Goal: Task Accomplishment & Management: Manage account settings

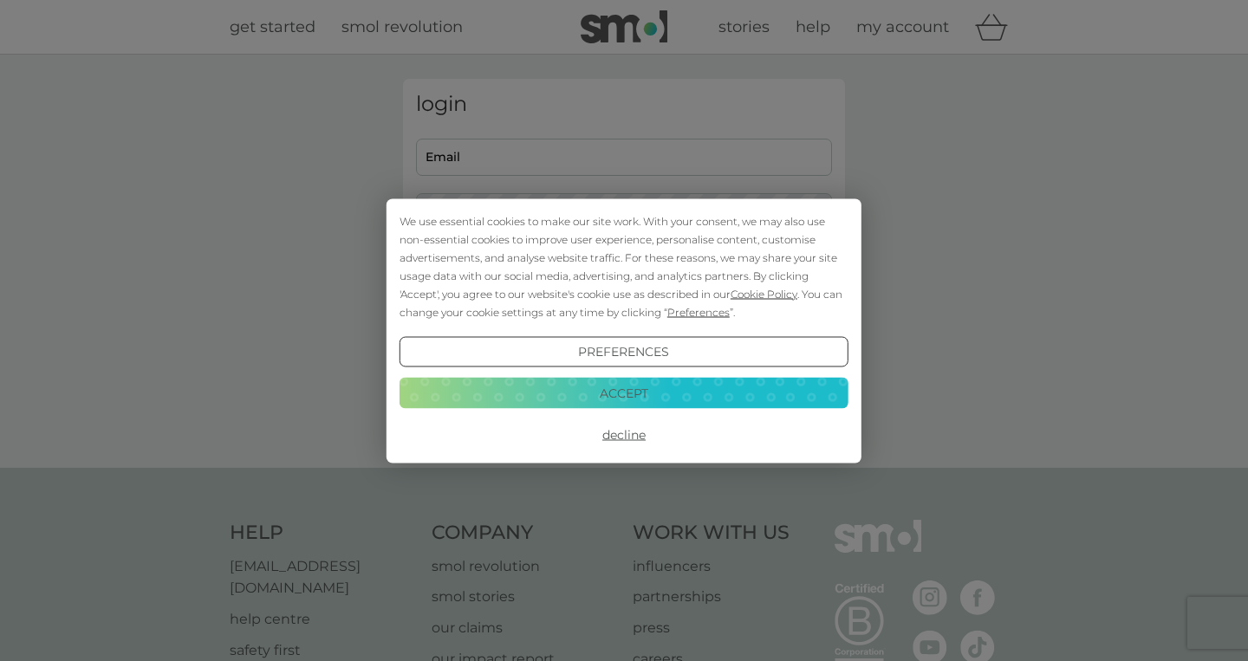
click at [632, 431] on button "Decline" at bounding box center [623, 434] width 449 height 31
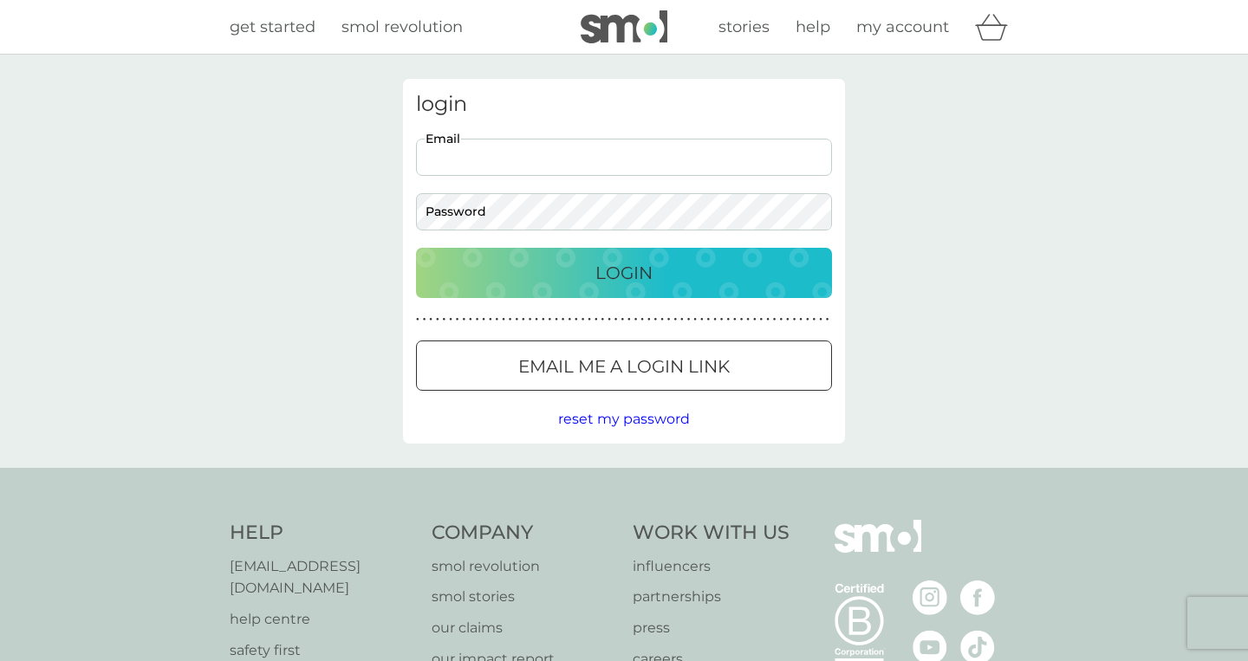
click at [684, 362] on p "Email me a login link" at bounding box center [623, 367] width 211 height 28
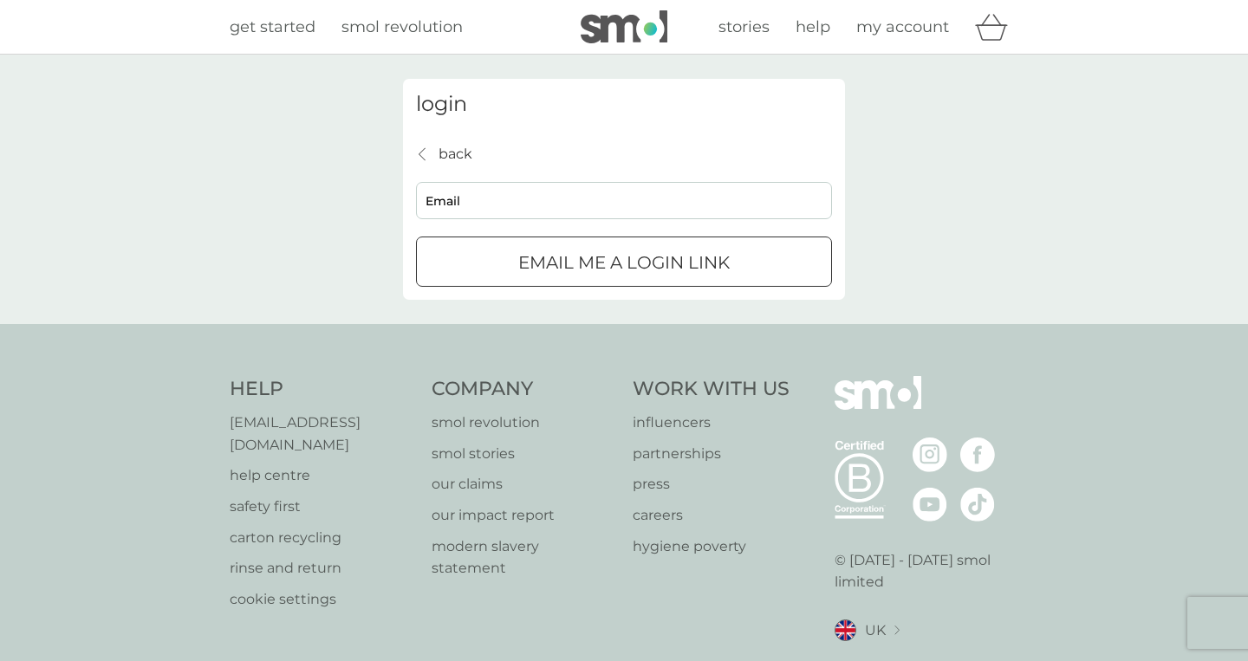
click at [611, 198] on input "Email" at bounding box center [624, 200] width 416 height 37
type input "[EMAIL_ADDRESS][DOMAIN_NAME]"
click at [633, 259] on div "submit" at bounding box center [624, 263] width 62 height 18
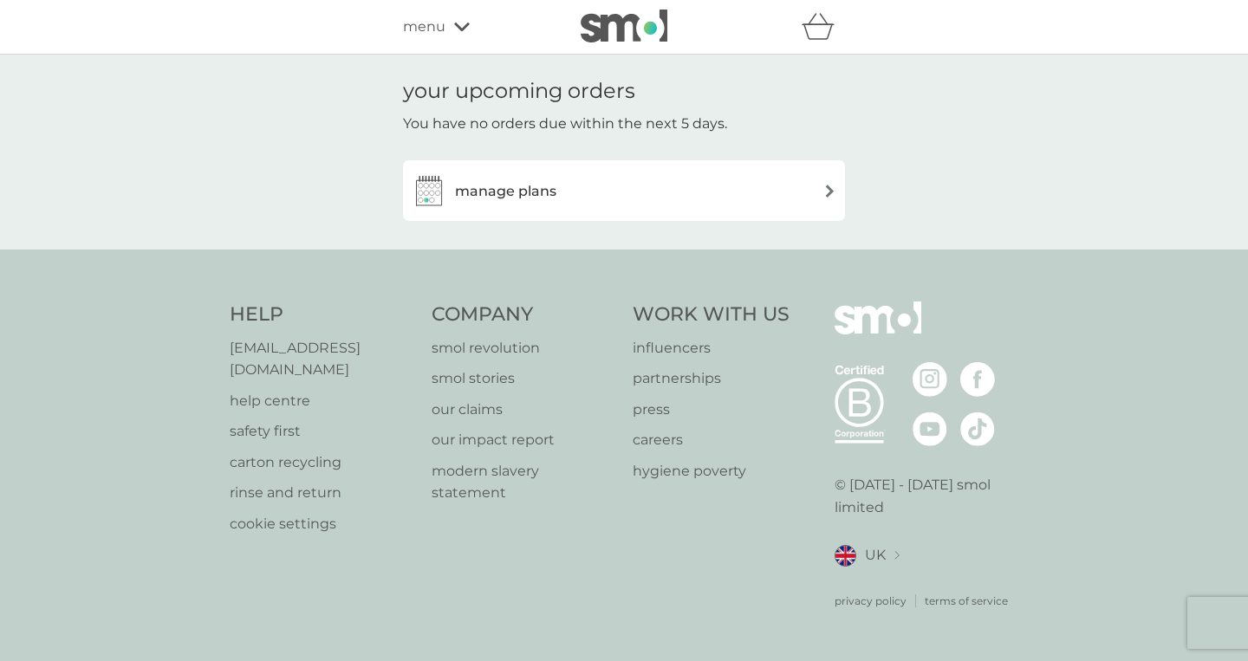
click at [775, 187] on div "manage plans" at bounding box center [624, 190] width 425 height 35
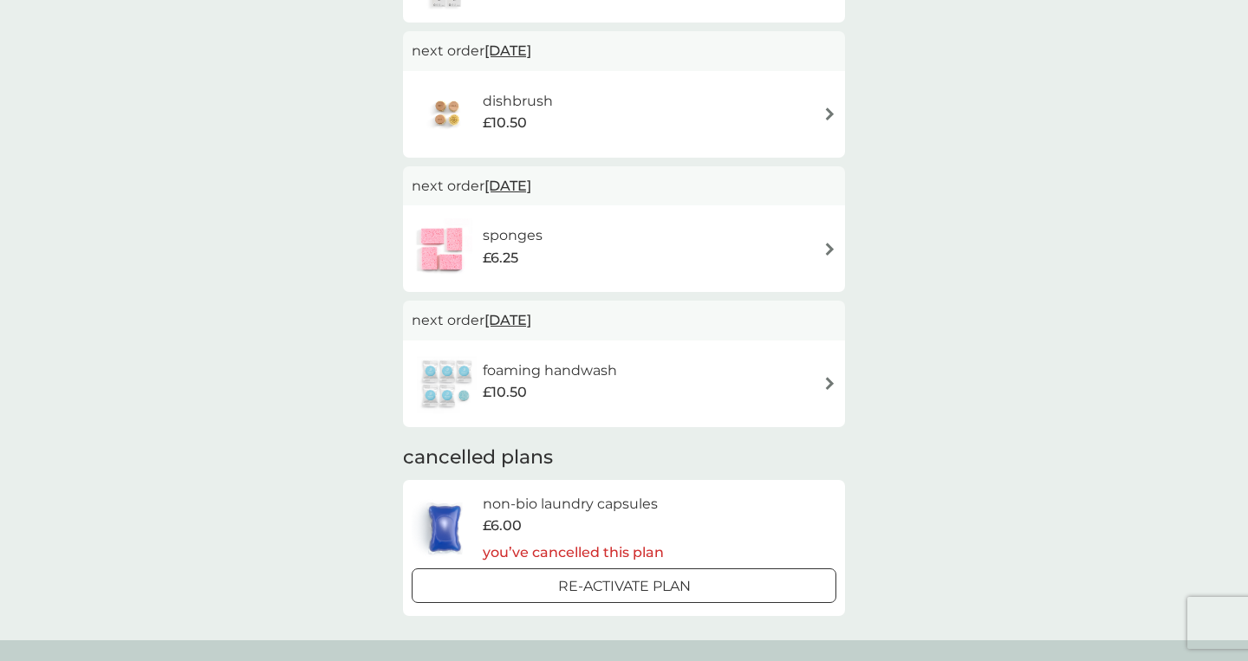
scroll to position [271, 0]
click at [787, 395] on div "foaming handwash £10.50" at bounding box center [624, 381] width 425 height 61
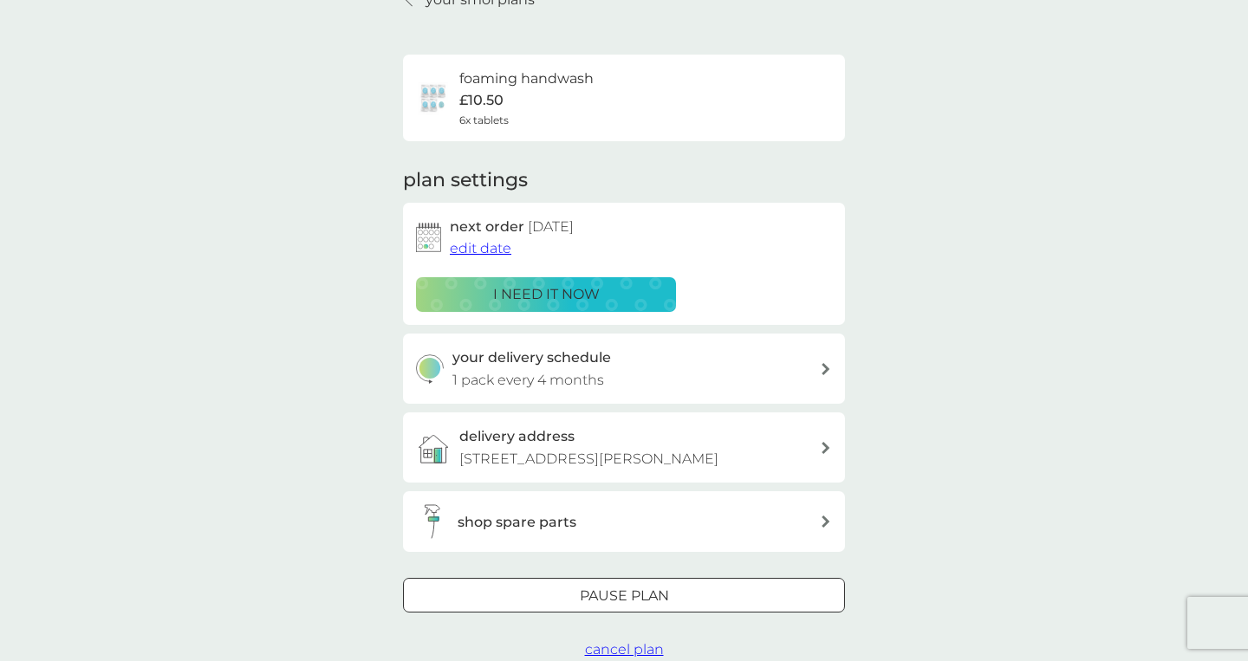
scroll to position [91, 0]
click at [689, 366] on div "your delivery schedule 1 pack every 4 months" at bounding box center [636, 368] width 368 height 44
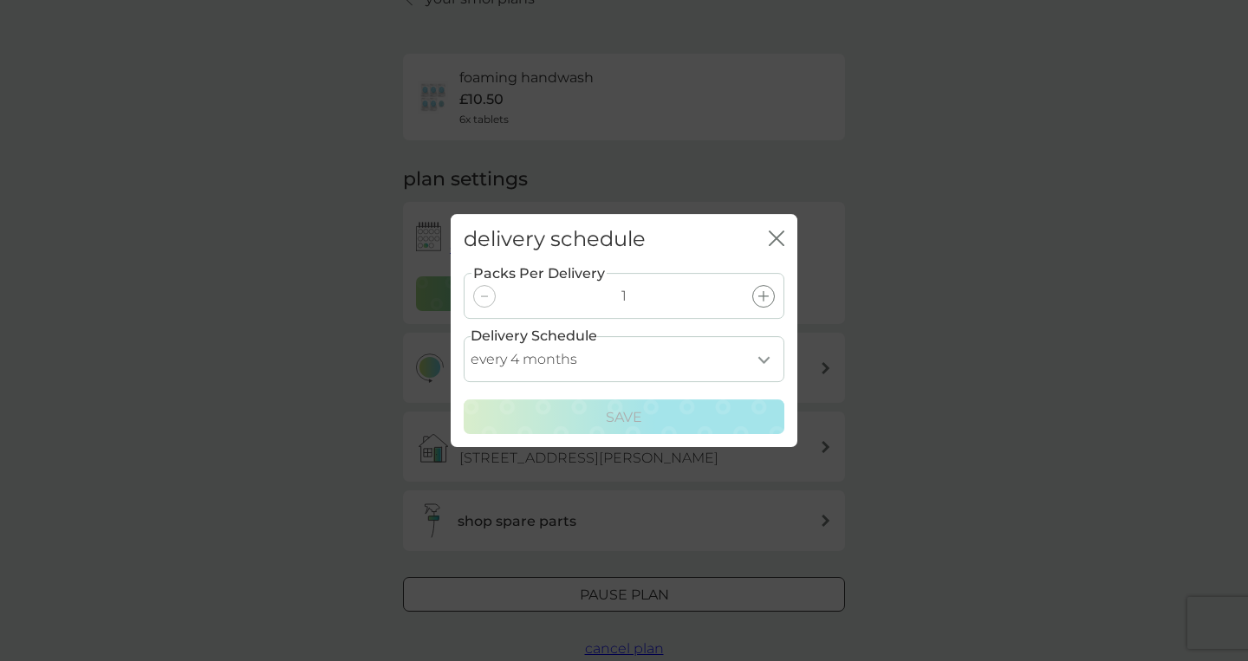
select select "6"
click option "every 6 months" at bounding box center [0, 0] width 0 height 0
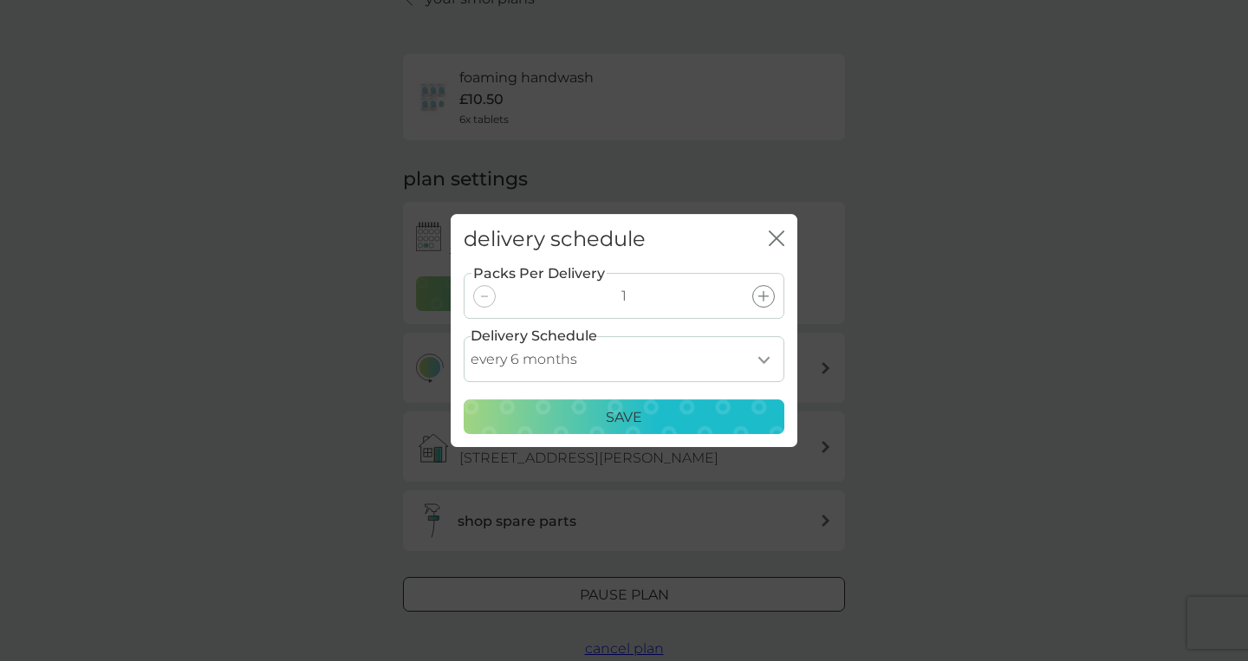
click at [716, 419] on div "Save" at bounding box center [624, 417] width 298 height 23
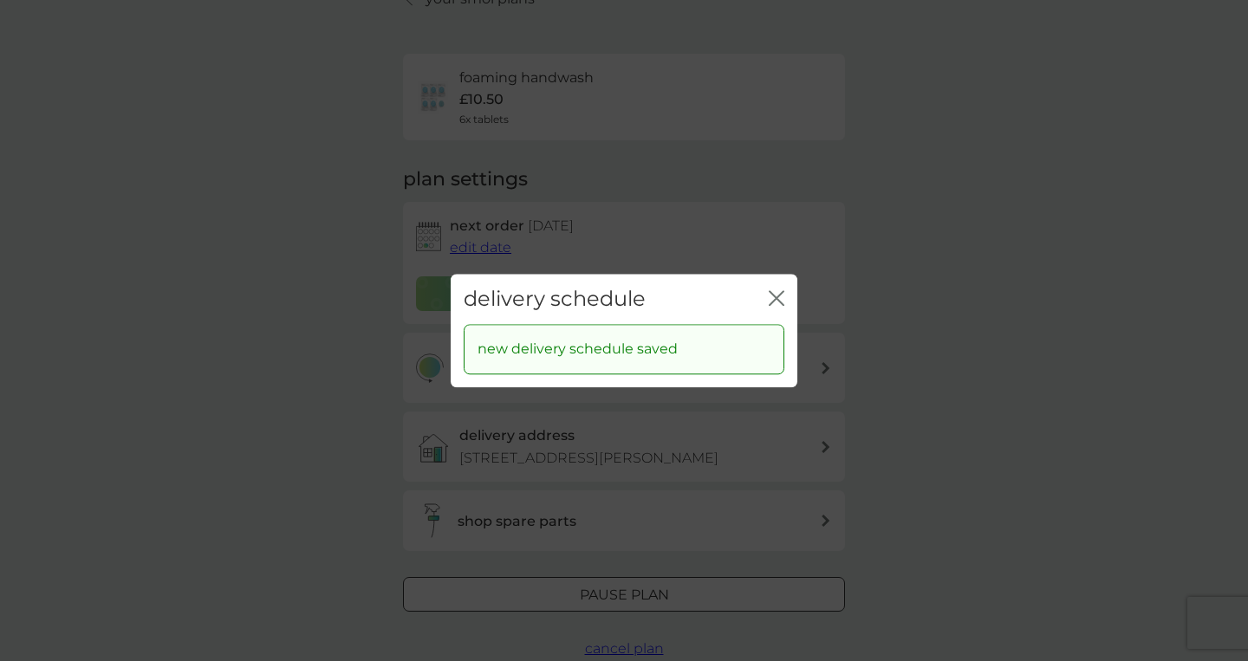
click at [780, 295] on icon "close" at bounding box center [779, 298] width 7 height 14
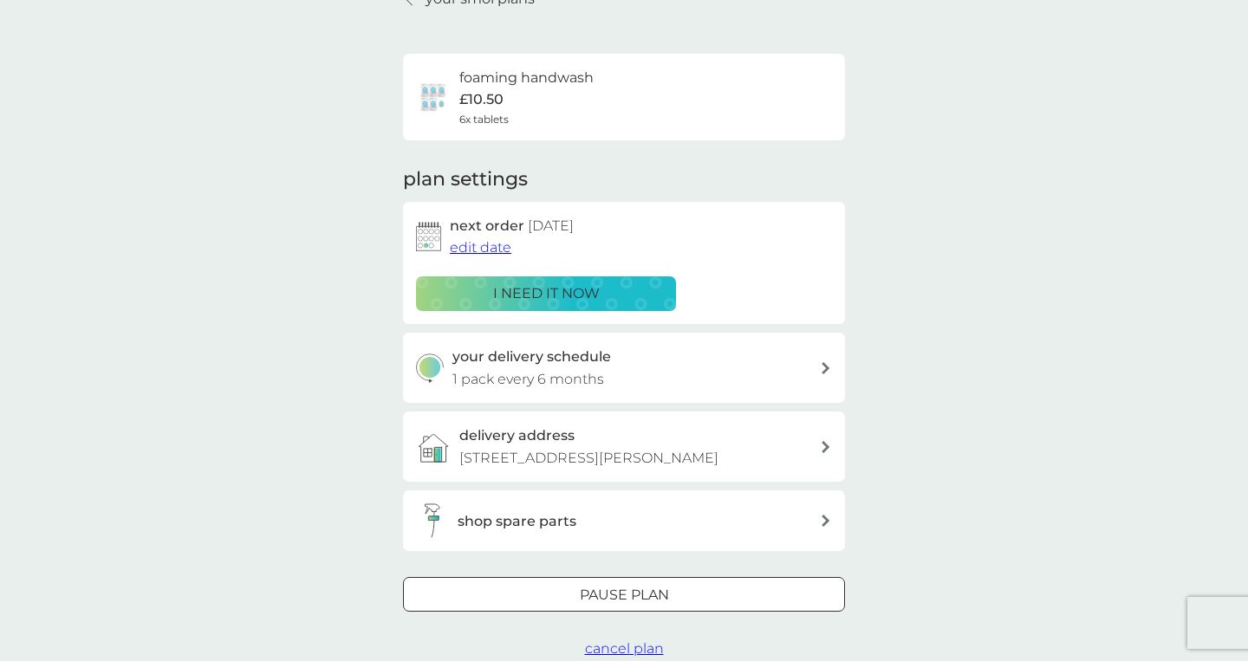
click at [489, 243] on span "edit date" at bounding box center [481, 247] width 62 height 16
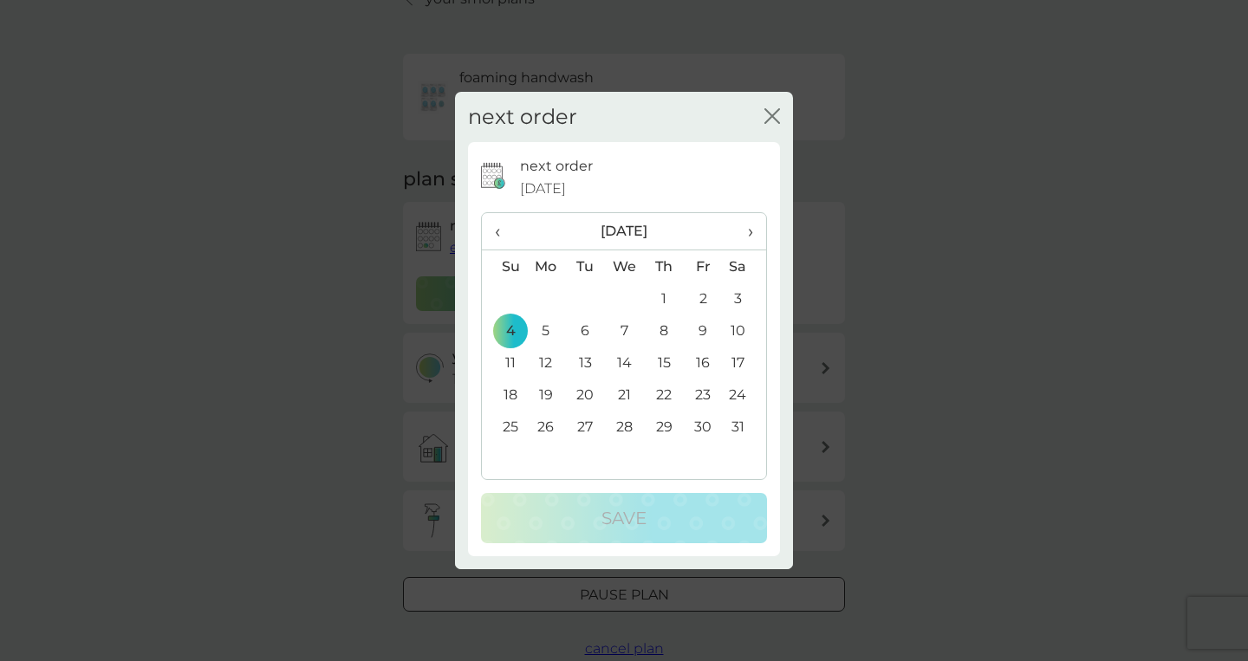
click at [747, 232] on span "›" at bounding box center [744, 231] width 17 height 36
click at [500, 225] on span "‹" at bounding box center [504, 231] width 18 height 36
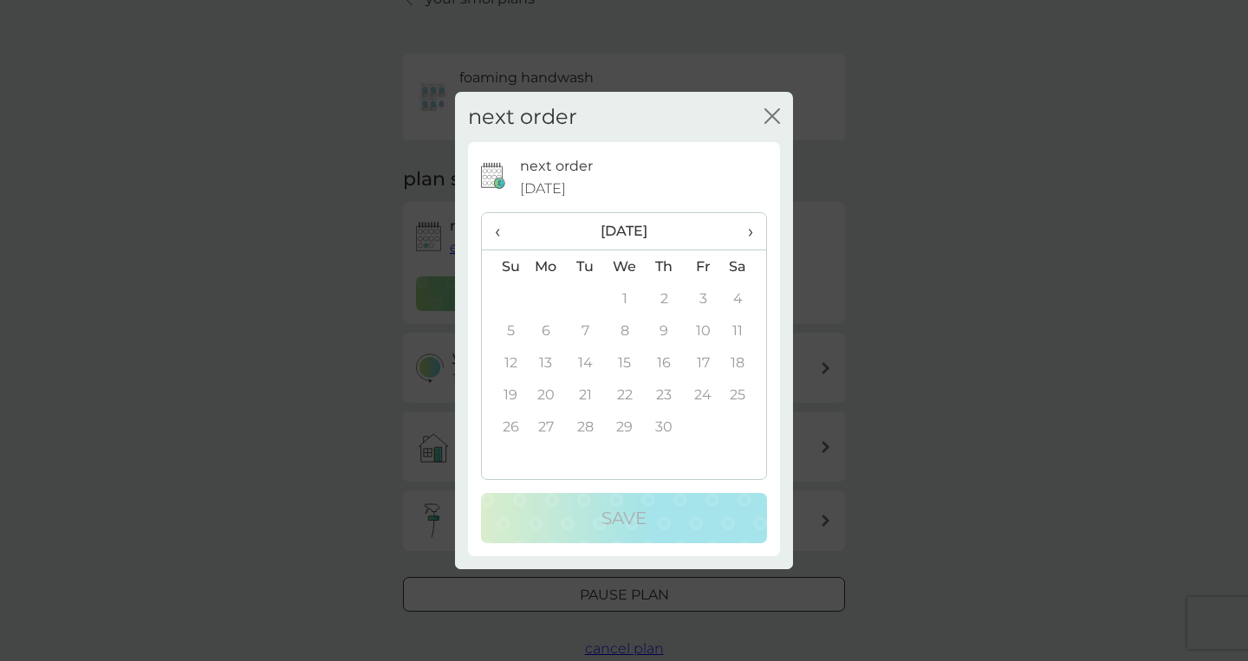
click at [500, 225] on span "‹" at bounding box center [504, 231] width 18 height 36
click at [626, 329] on td "4" at bounding box center [625, 330] width 40 height 32
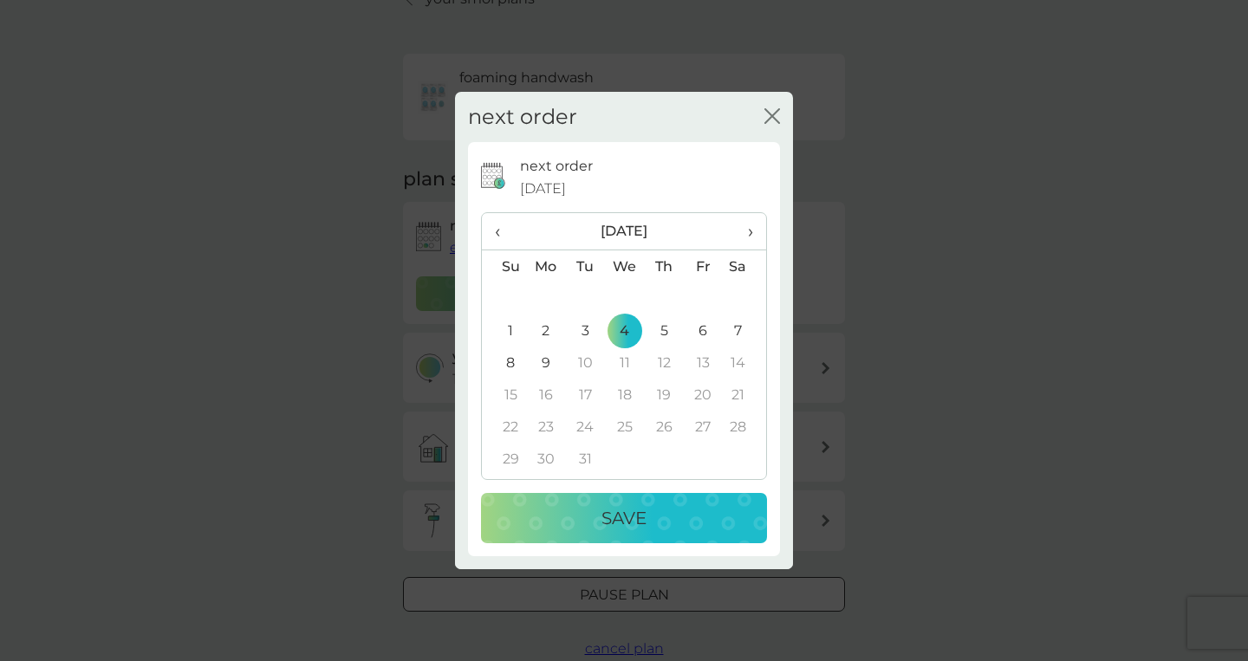
click at [659, 512] on div "Save" at bounding box center [623, 518] width 251 height 28
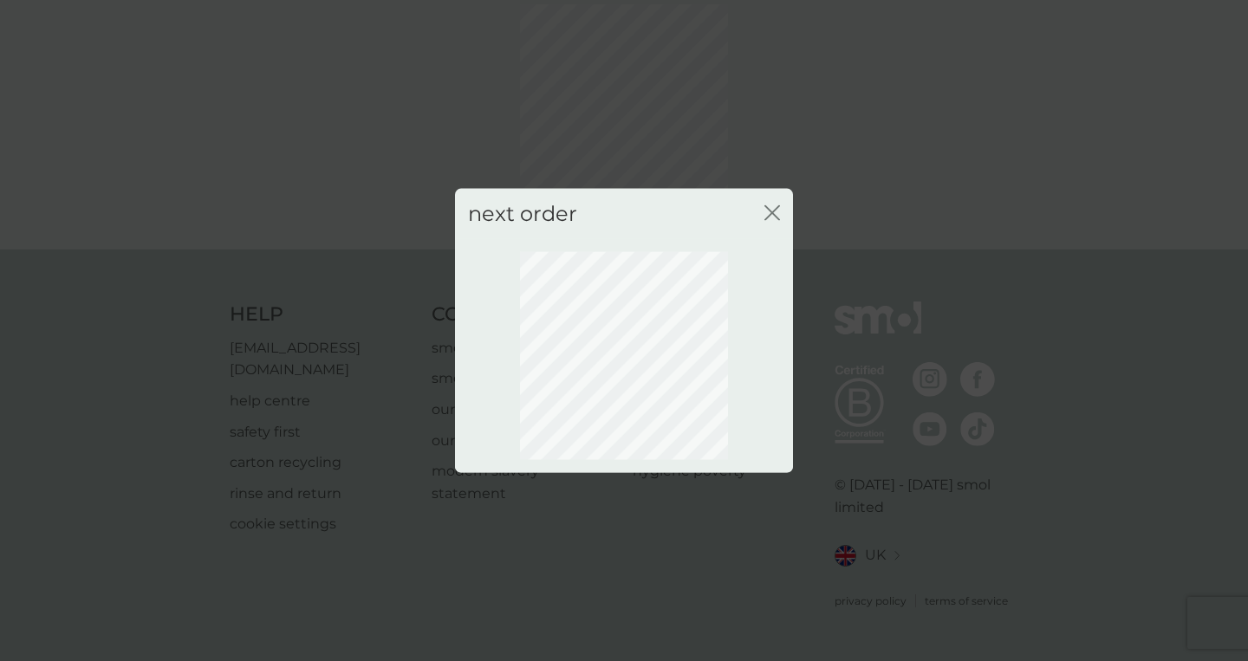
scroll to position [66, 0]
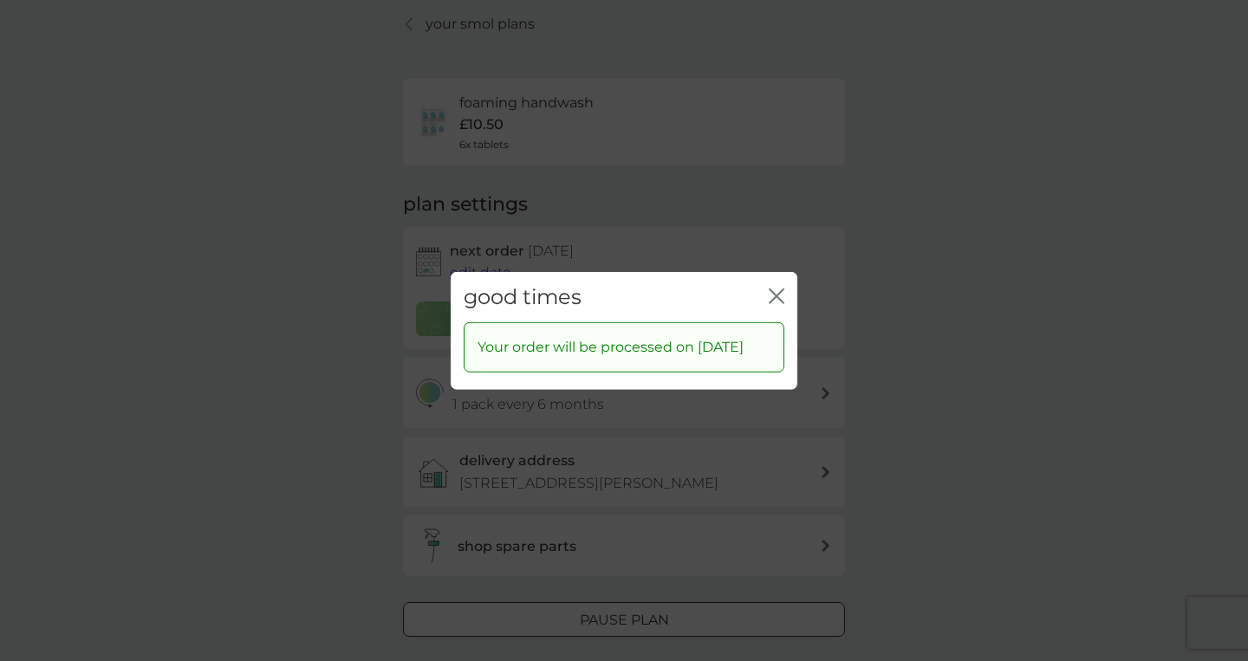
click at [777, 288] on icon "close" at bounding box center [779, 295] width 7 height 14
